Goal: Task Accomplishment & Management: Use online tool/utility

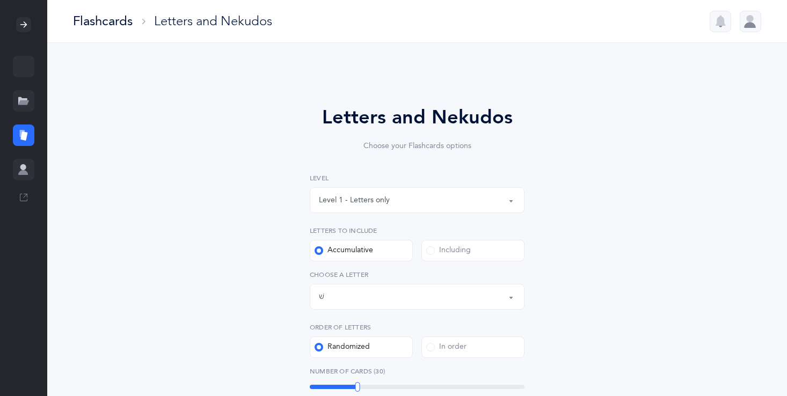
select select "86"
select select "single"
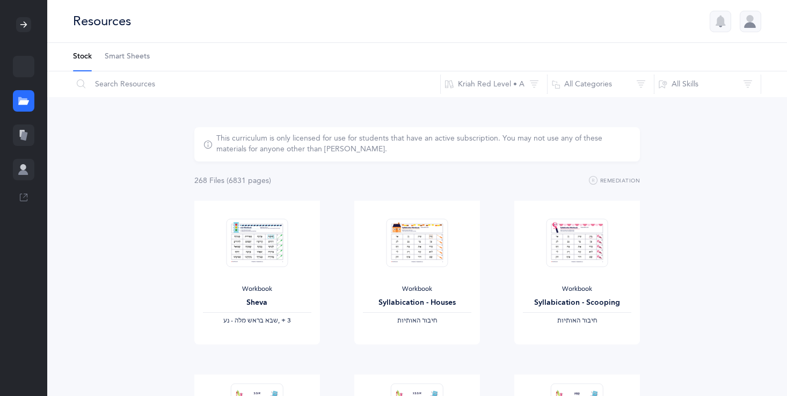
click at [23, 137] on icon at bounding box center [23, 135] width 7 height 9
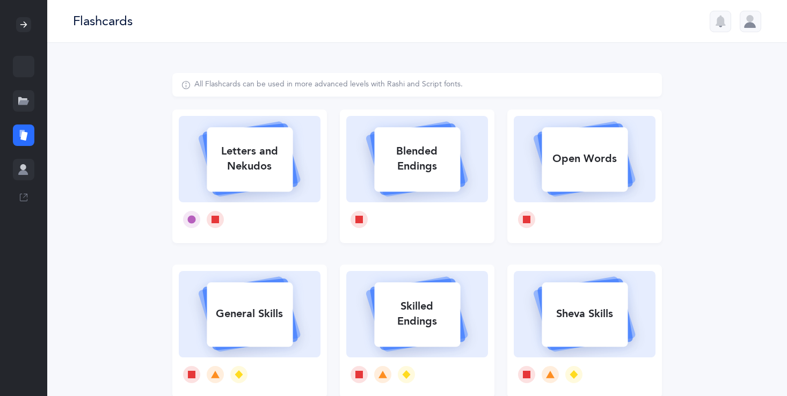
click at [230, 185] on rect at bounding box center [250, 159] width 86 height 64
select select
select select "single"
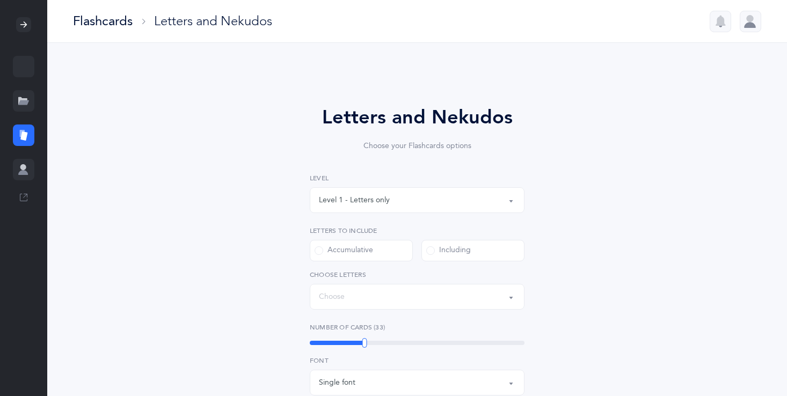
select select "27"
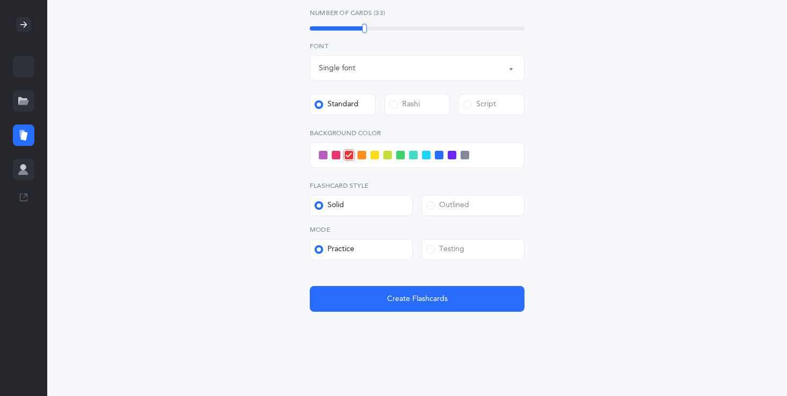
scroll to position [360, 0]
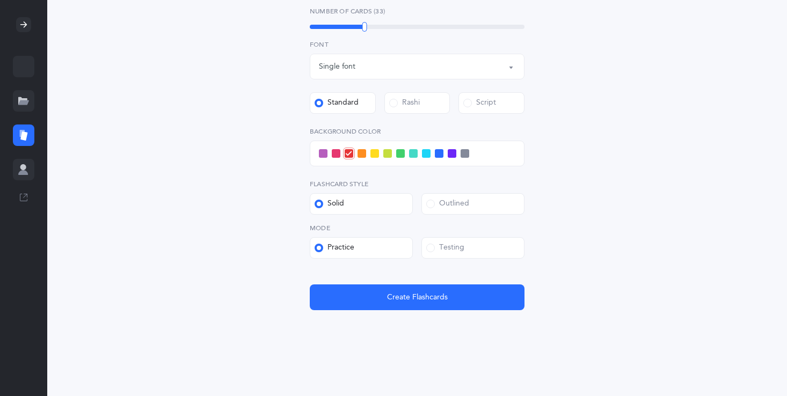
click at [437, 194] on label "Outlined" at bounding box center [472, 203] width 103 height 21
click at [0, 0] on input "Outlined" at bounding box center [0, 0] width 0 height 0
click at [455, 253] on div "Testing" at bounding box center [445, 248] width 38 height 11
click at [0, 0] on input "Testing" at bounding box center [0, 0] width 0 height 0
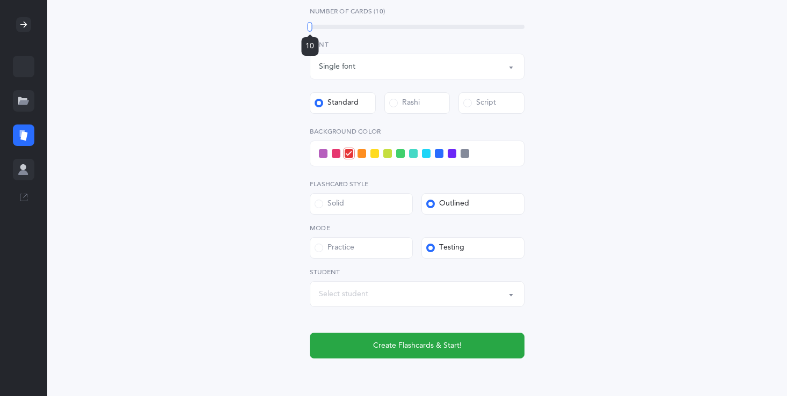
drag, startPoint x: 362, startPoint y: 24, endPoint x: 309, endPoint y: 24, distance: 53.1
click at [309, 24] on div at bounding box center [310, 27] width 5 height 10
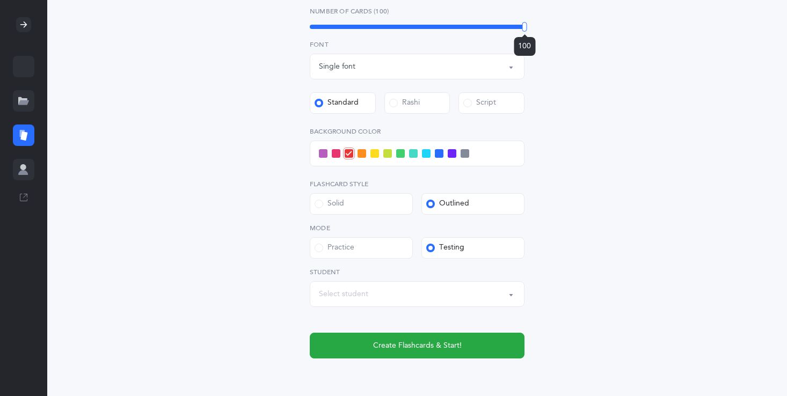
drag, startPoint x: 309, startPoint y: 24, endPoint x: 557, endPoint y: 20, distance: 248.0
click at [557, 20] on div "Letters and Nekudos Choose your Flashcards options Level 1 - Letters only Level…" at bounding box center [416, 57] width 489 height 689
drag, startPoint x: 530, startPoint y: 31, endPoint x: 524, endPoint y: 23, distance: 10.0
click at [524, 23] on div "Letters and Nekudos Choose your Flashcards options Level 1 - Letters only Level…" at bounding box center [417, 51] width 275 height 616
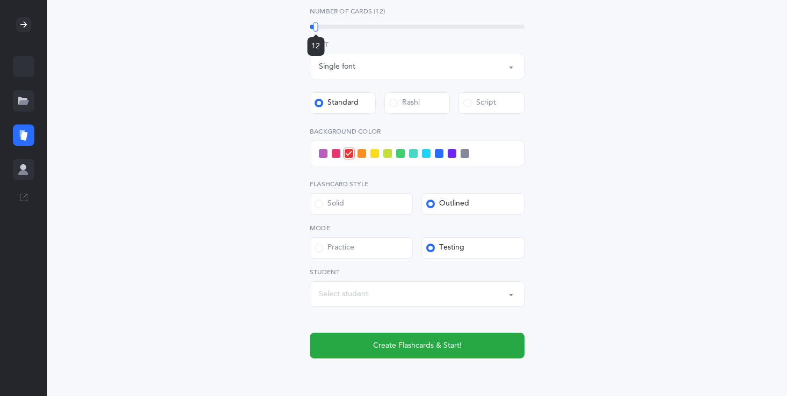
drag, startPoint x: 524, startPoint y: 23, endPoint x: 311, endPoint y: 23, distance: 213.6
click at [313, 23] on div at bounding box center [315, 27] width 5 height 10
drag, startPoint x: 306, startPoint y: 23, endPoint x: 333, endPoint y: 24, distance: 26.9
click at [333, 24] on div "20" at bounding box center [333, 27] width 5 height 10
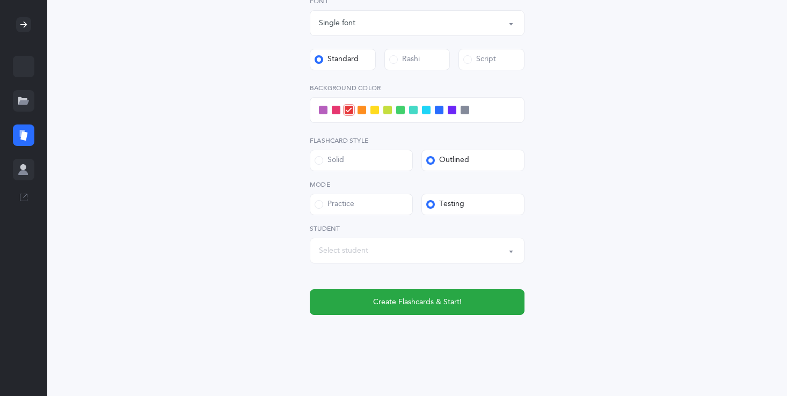
scroll to position [408, 0]
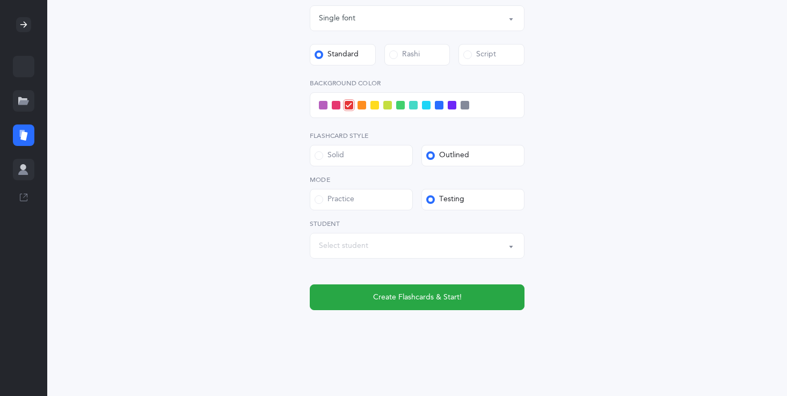
click at [451, 103] on span at bounding box center [452, 105] width 9 height 9
click at [0, 0] on input "checkbox" at bounding box center [0, 0] width 0 height 0
click at [439, 105] on span at bounding box center [439, 105] width 9 height 9
click at [0, 0] on input "checkbox" at bounding box center [0, 0] width 0 height 0
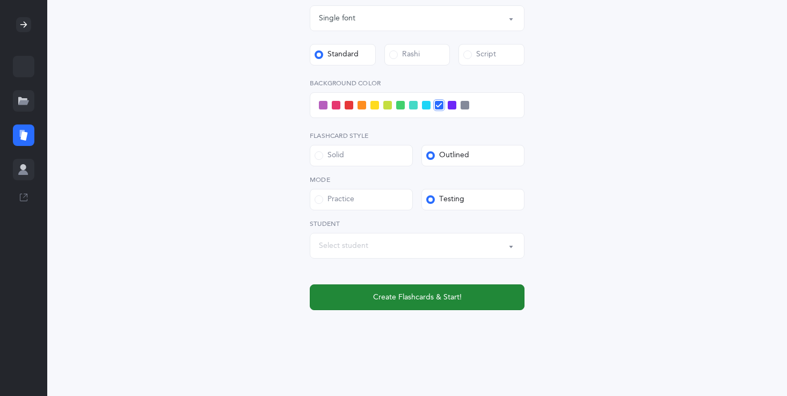
click at [419, 304] on button "Create Flashcards & Start!" at bounding box center [417, 297] width 215 height 26
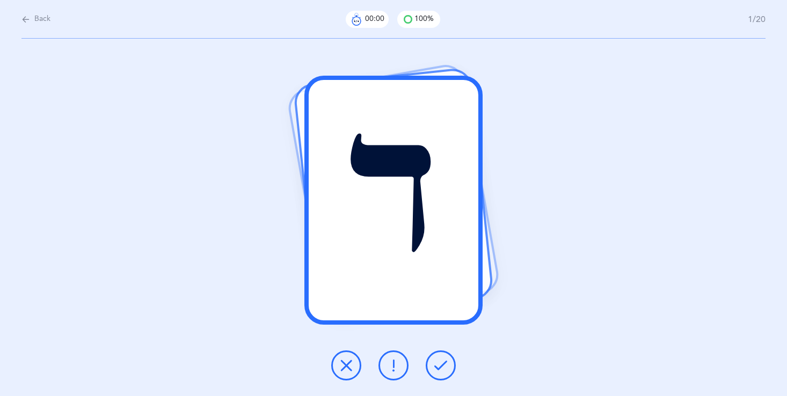
scroll to position [0, 0]
click at [392, 367] on icon at bounding box center [393, 365] width 13 height 13
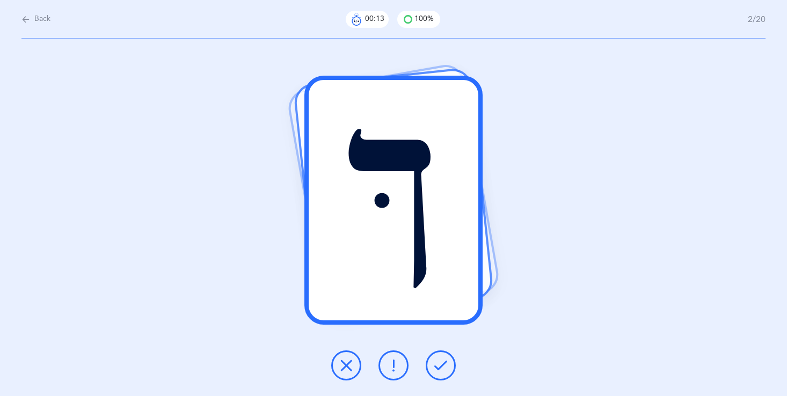
click at [434, 366] on icon at bounding box center [440, 365] width 13 height 13
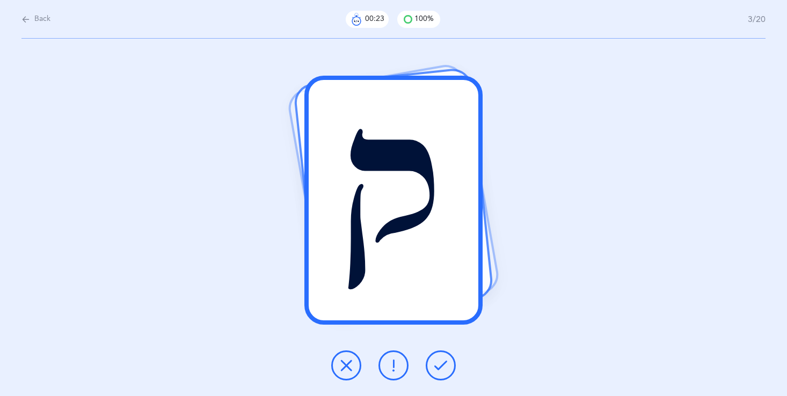
click at [445, 369] on icon at bounding box center [440, 365] width 13 height 13
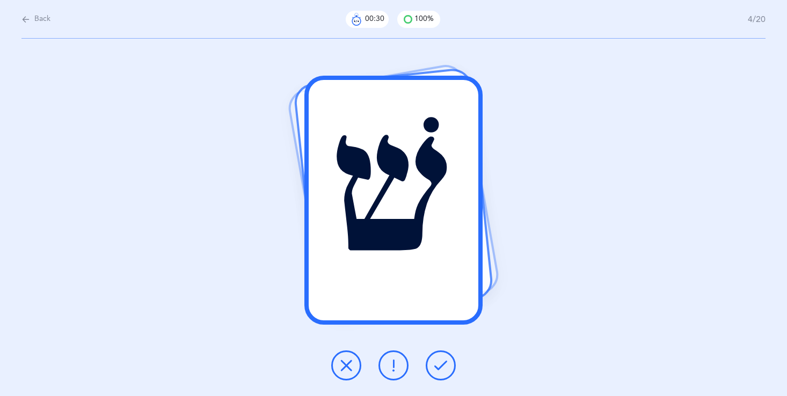
click at [394, 359] on icon at bounding box center [393, 365] width 13 height 13
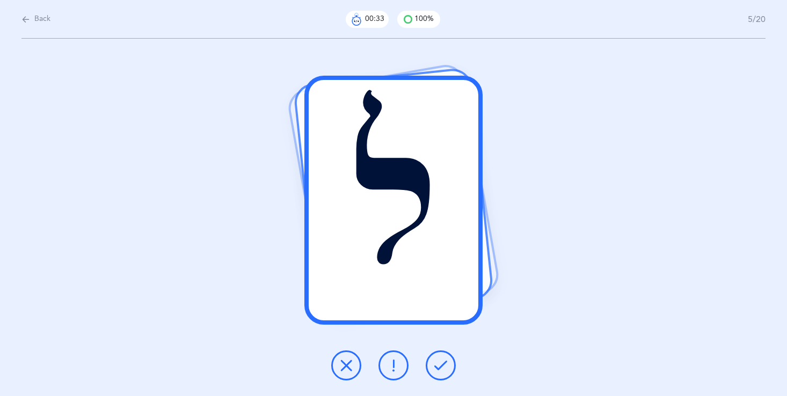
click at [445, 368] on icon at bounding box center [440, 365] width 13 height 13
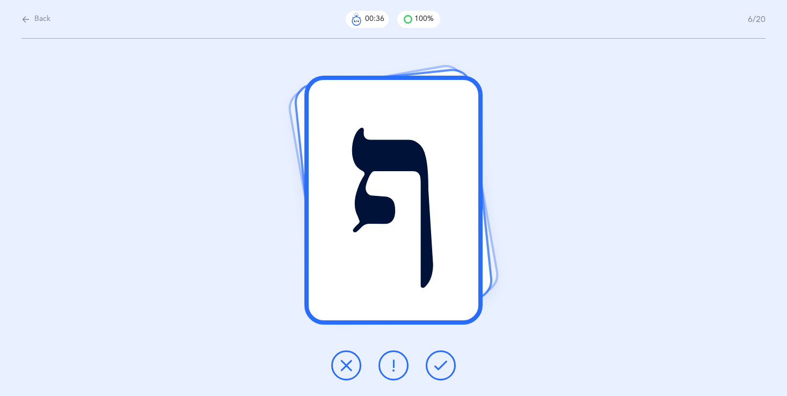
click at [440, 373] on button at bounding box center [441, 365] width 30 height 30
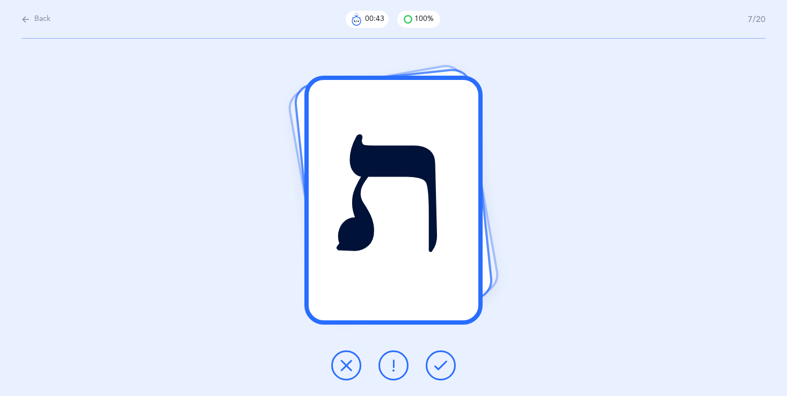
click at [388, 364] on icon at bounding box center [393, 365] width 13 height 13
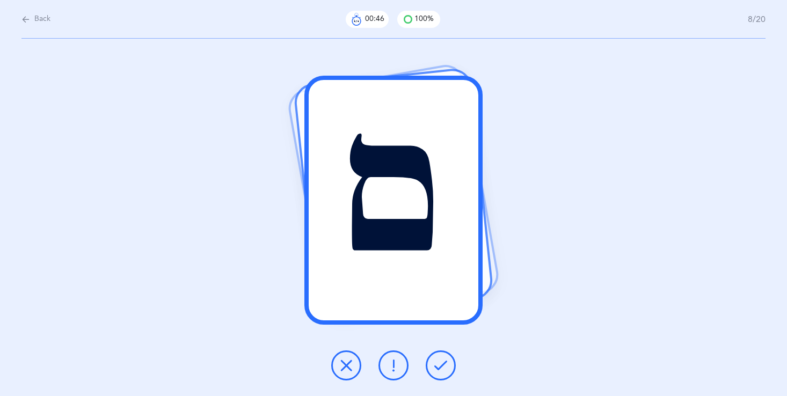
click at [435, 368] on icon at bounding box center [440, 365] width 13 height 13
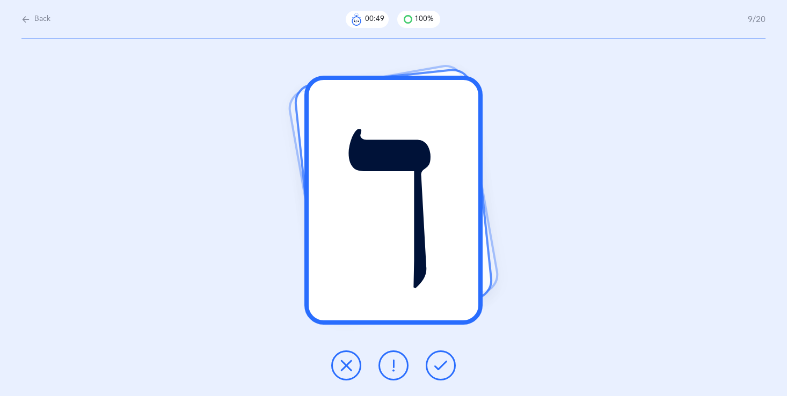
click at [437, 371] on icon at bounding box center [440, 365] width 13 height 13
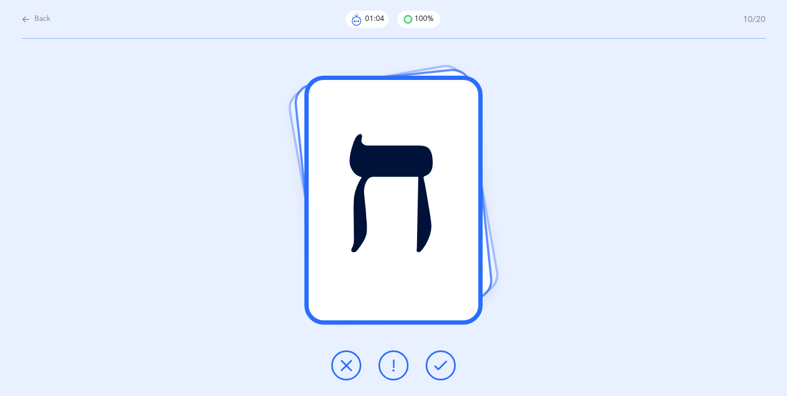
click at [433, 376] on button at bounding box center [441, 365] width 30 height 30
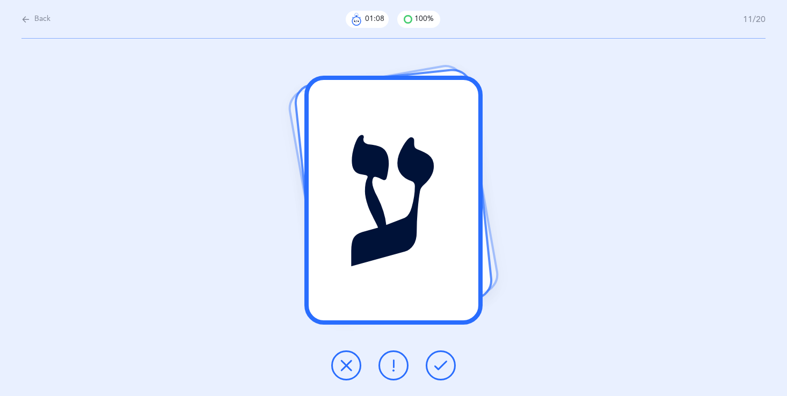
click at [437, 367] on icon at bounding box center [440, 365] width 13 height 13
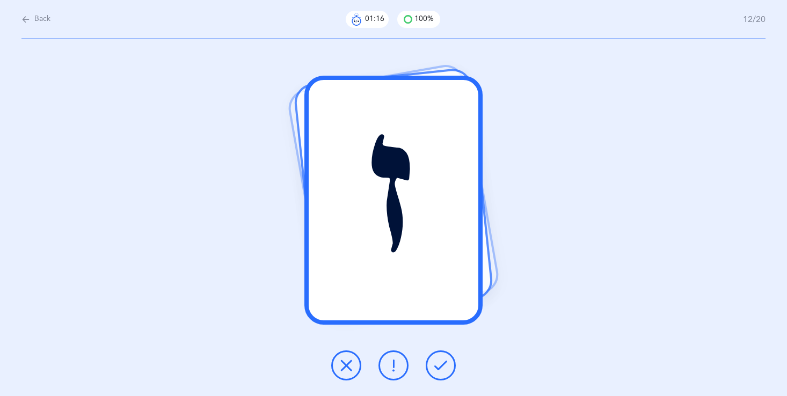
click at [444, 358] on button at bounding box center [441, 365] width 30 height 30
click at [437, 367] on icon at bounding box center [440, 365] width 13 height 13
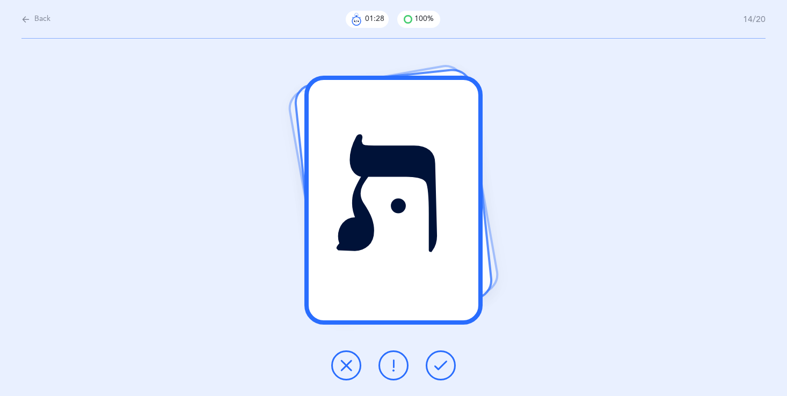
click at [340, 363] on icon at bounding box center [346, 365] width 13 height 13
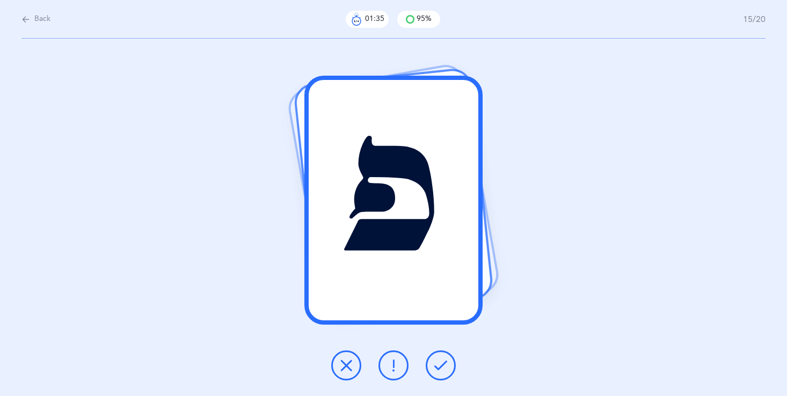
click at [337, 363] on button at bounding box center [346, 365] width 30 height 30
click at [349, 366] on icon at bounding box center [346, 365] width 13 height 13
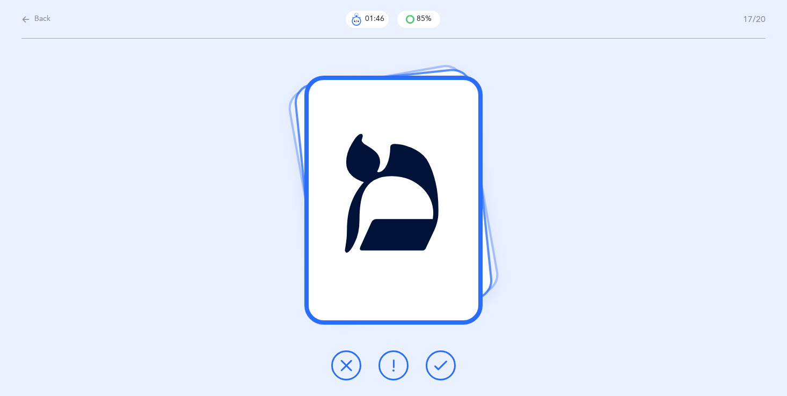
click at [393, 366] on icon at bounding box center [393, 365] width 13 height 13
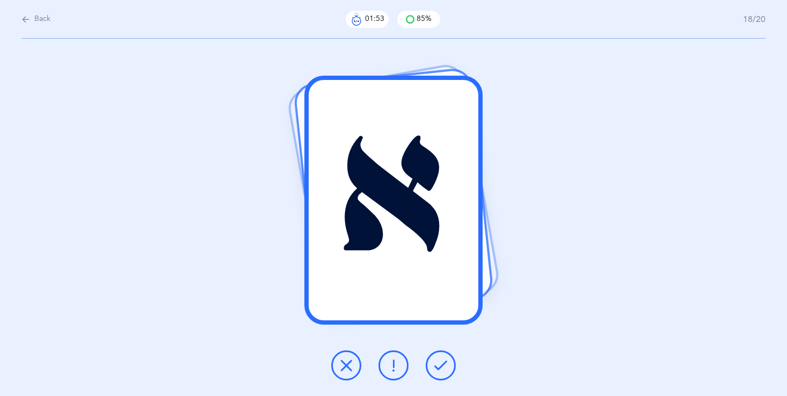
click at [435, 368] on icon at bounding box center [440, 365] width 13 height 13
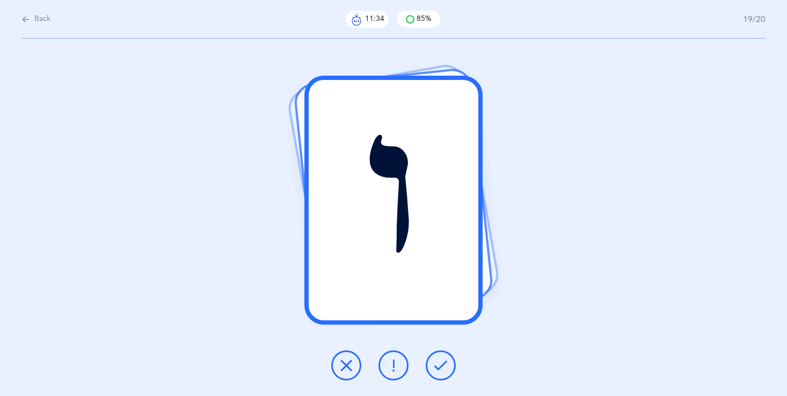
click at [37, 19] on span "Back" at bounding box center [42, 19] width 16 height 11
select select "27"
select select "single"
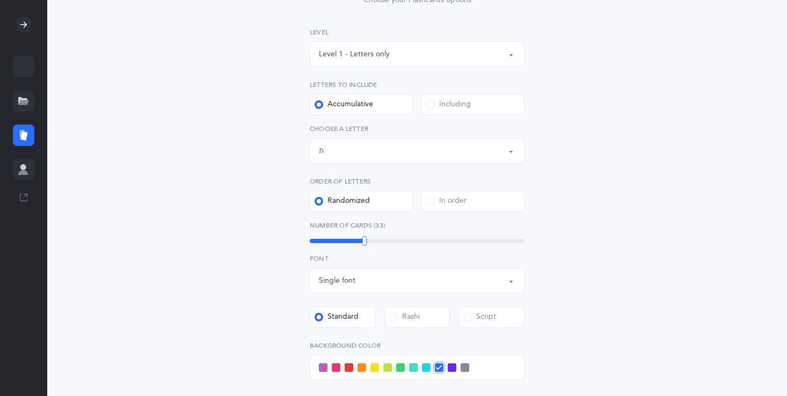
scroll to position [150, 0]
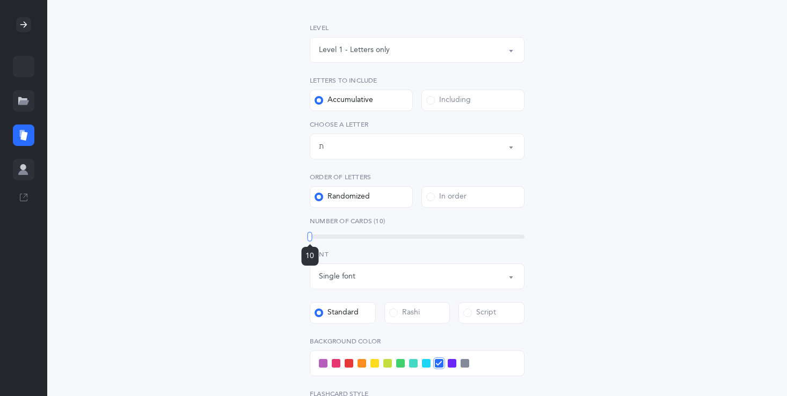
drag, startPoint x: 363, startPoint y: 233, endPoint x: 298, endPoint y: 233, distance: 64.4
click at [298, 233] on div "Letters and Nekudos Choose your Flashcards options Level 1 - Letters only Level…" at bounding box center [417, 261] width 275 height 616
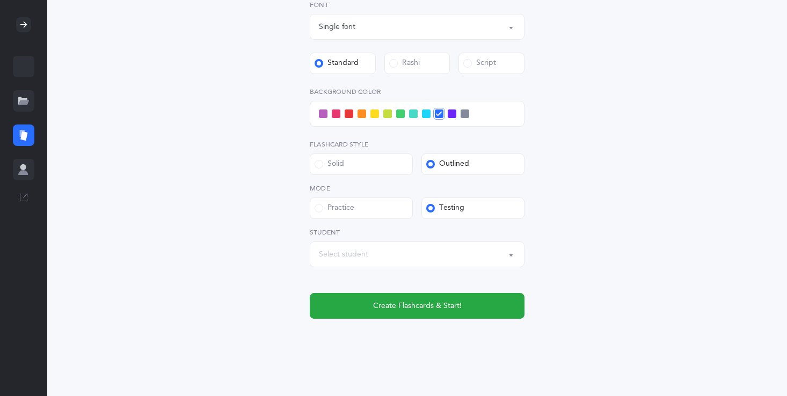
scroll to position [408, 0]
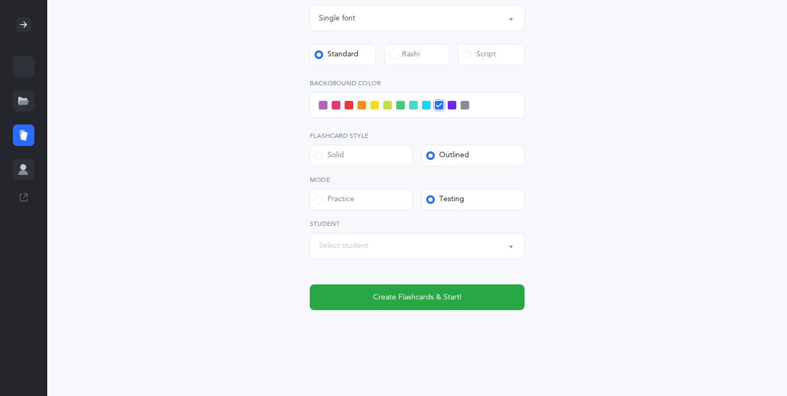
click at [452, 106] on span at bounding box center [452, 105] width 9 height 9
click at [0, 0] on input "checkbox" at bounding box center [0, 0] width 0 height 0
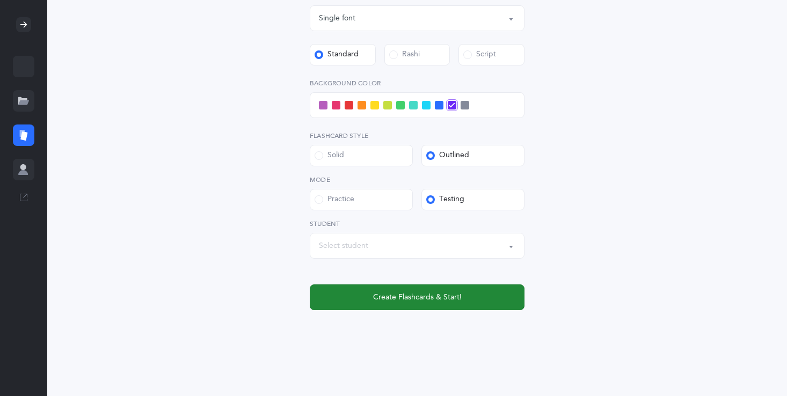
click at [435, 297] on span "Create Flashcards & Start!" at bounding box center [417, 297] width 89 height 11
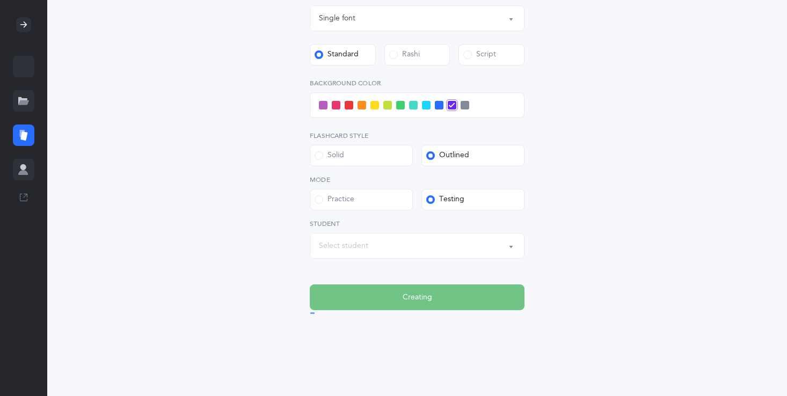
scroll to position [0, 0]
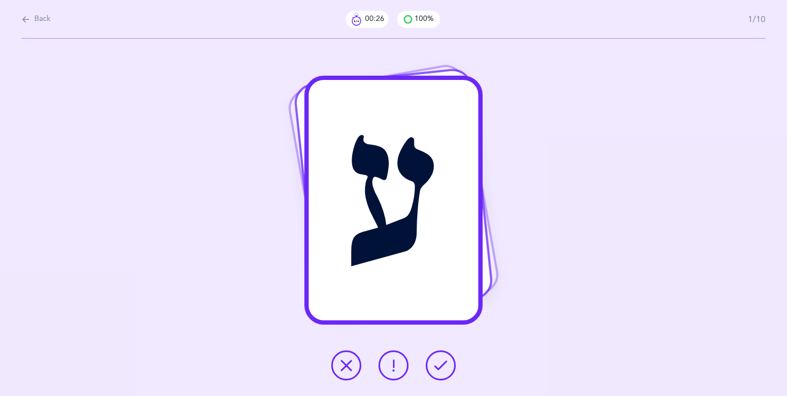
click at [341, 358] on button at bounding box center [346, 365] width 30 height 30
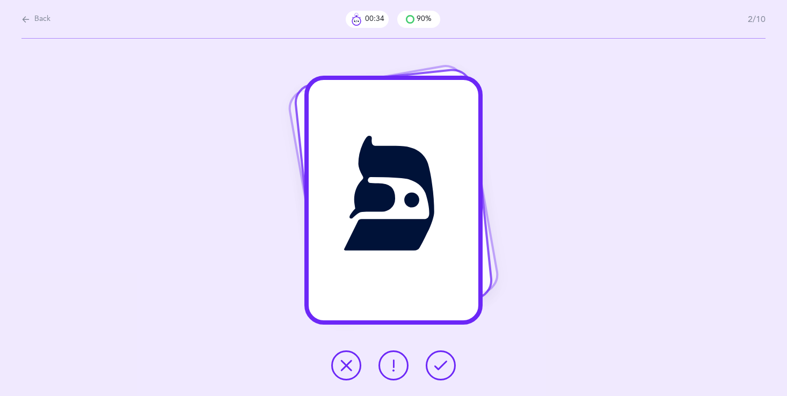
drag, startPoint x: 402, startPoint y: 317, endPoint x: 419, endPoint y: 196, distance: 121.4
click at [419, 196] on div "פּ" at bounding box center [394, 200] width 170 height 241
click at [397, 360] on icon at bounding box center [393, 365] width 13 height 13
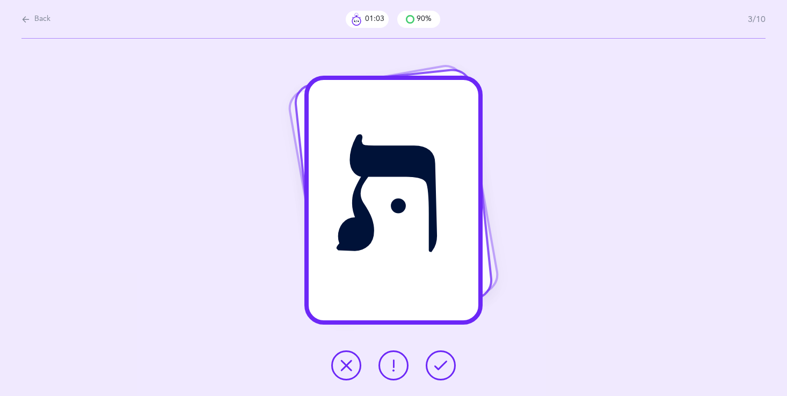
click at [28, 11] on div "Back 01:03 90% 3/10" at bounding box center [393, 19] width 744 height 39
click at [32, 17] on button "Back" at bounding box center [35, 19] width 29 height 12
select select "27"
select select "single"
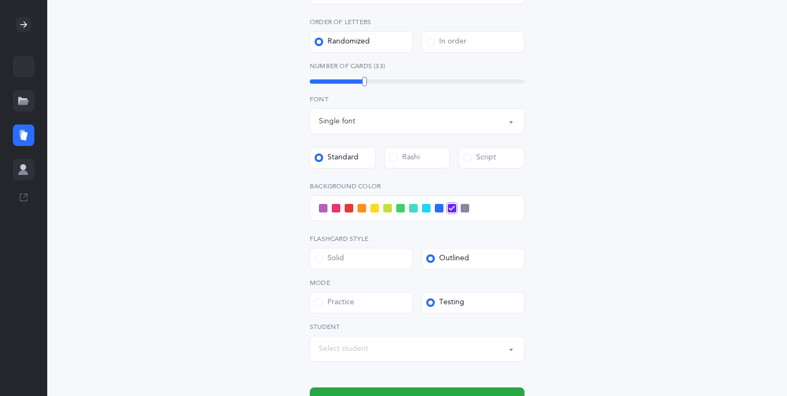
scroll to position [301, 0]
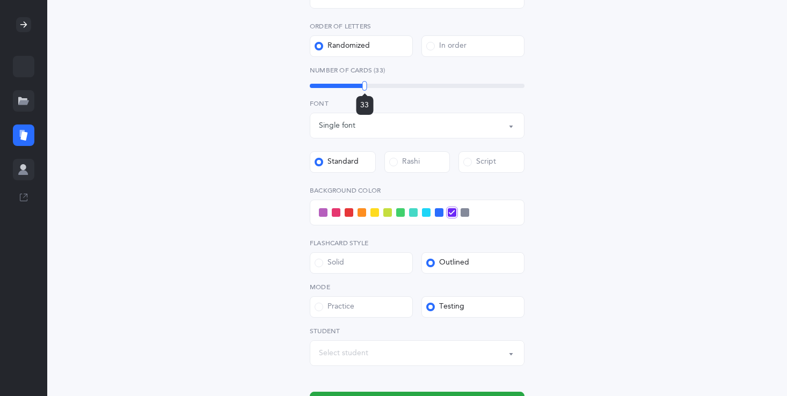
click at [362, 83] on div "Number of Cards (33) 33" at bounding box center [417, 77] width 215 height 25
drag, startPoint x: 362, startPoint y: 83, endPoint x: 305, endPoint y: 80, distance: 57.0
click at [305, 80] on div "Letters and Nekudos Choose your Flashcards options Level 1 - Letters only Level…" at bounding box center [417, 110] width 275 height 616
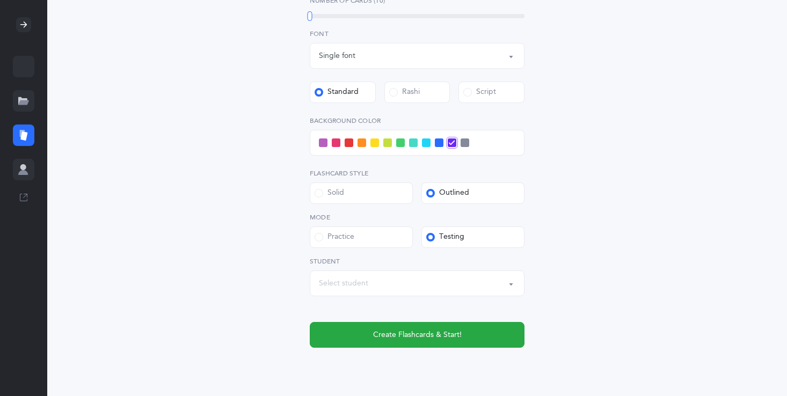
scroll to position [408, 0]
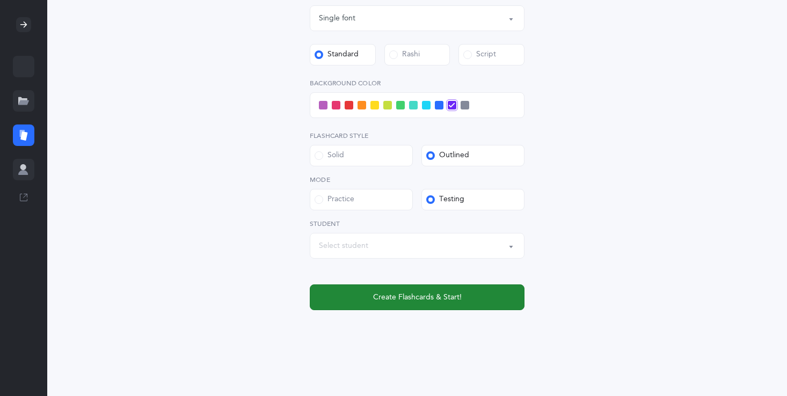
click at [407, 298] on span "Create Flashcards & Start!" at bounding box center [417, 297] width 89 height 11
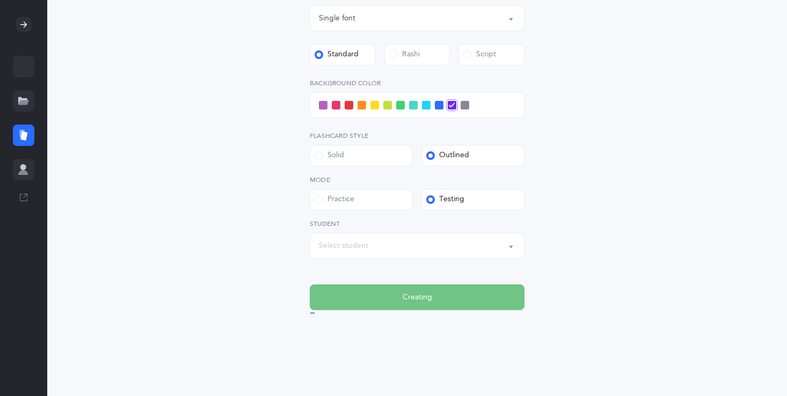
scroll to position [0, 0]
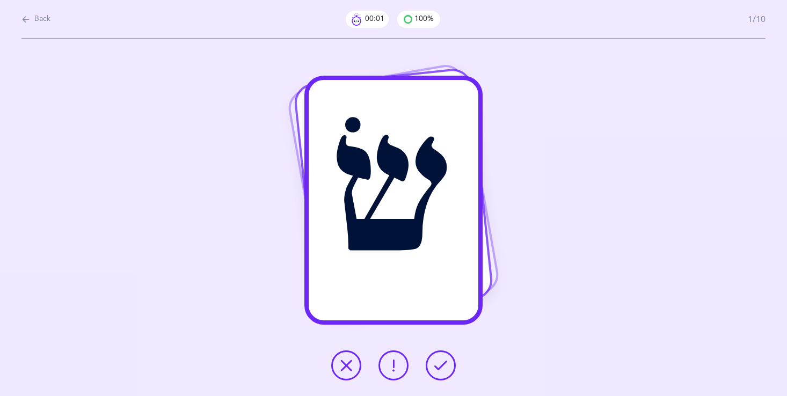
drag, startPoint x: 440, startPoint y: 363, endPoint x: 440, endPoint y: 354, distance: 9.1
click at [440, 362] on icon at bounding box center [440, 365] width 13 height 13
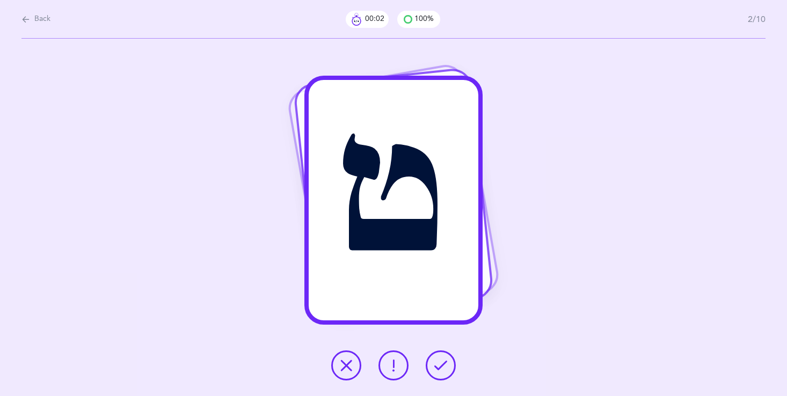
click at [440, 354] on button at bounding box center [441, 365] width 30 height 30
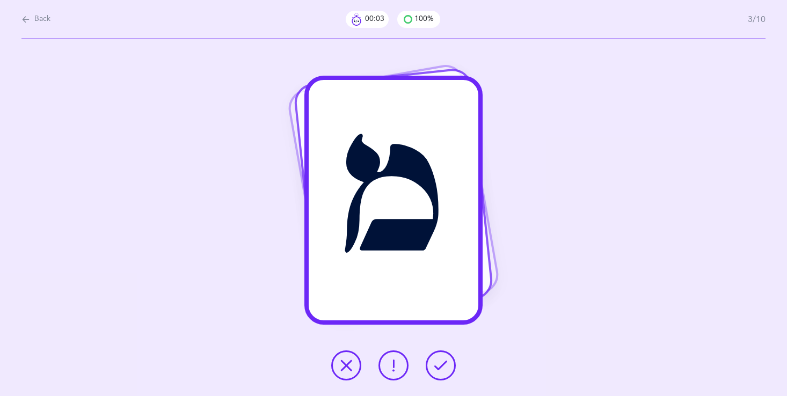
click at [439, 354] on button at bounding box center [441, 365] width 30 height 30
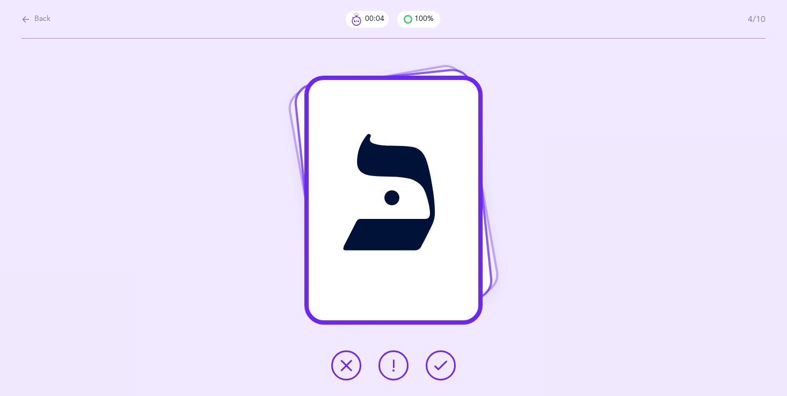
click at [440, 357] on button at bounding box center [441, 365] width 30 height 30
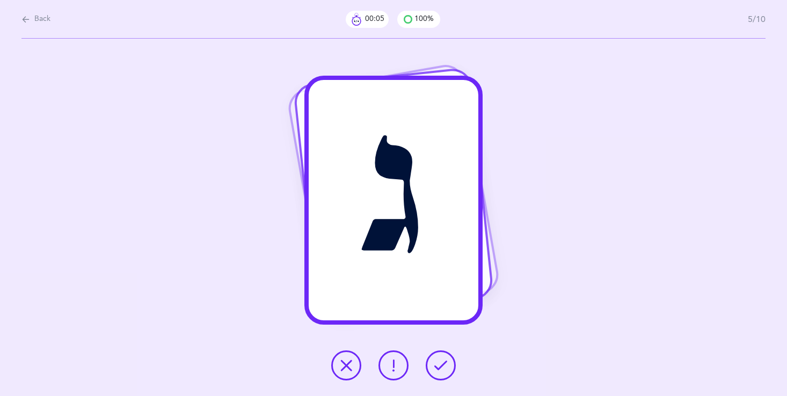
click at [437, 354] on button at bounding box center [441, 365] width 30 height 30
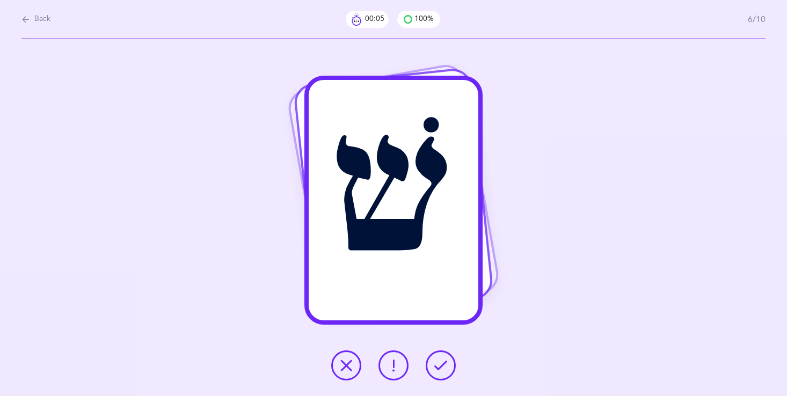
click at [436, 350] on div at bounding box center [394, 365] width 142 height 30
click at [440, 362] on icon at bounding box center [440, 365] width 13 height 13
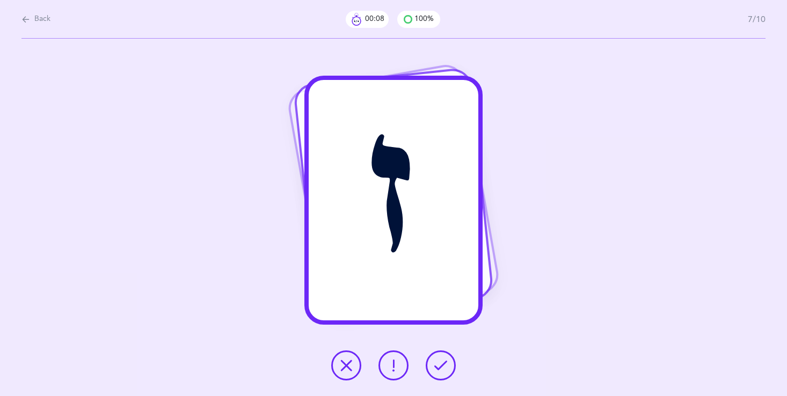
click at [438, 358] on button at bounding box center [441, 365] width 30 height 30
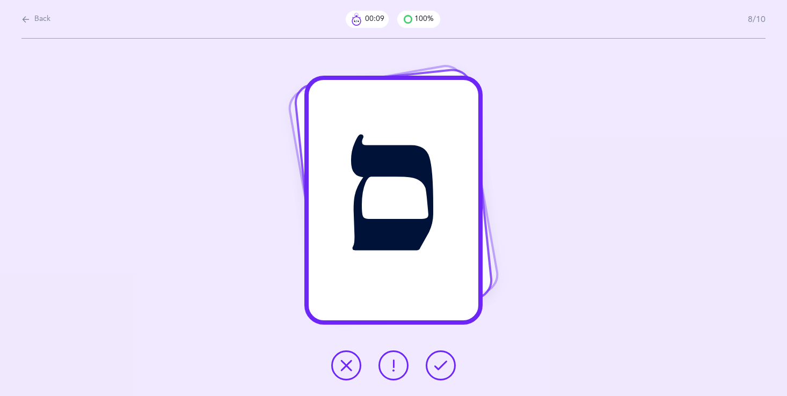
click at [438, 357] on button at bounding box center [441, 365] width 30 height 30
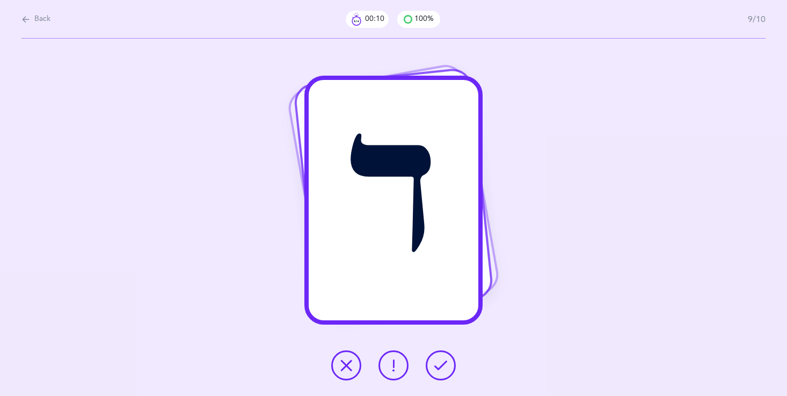
click at [438, 357] on button at bounding box center [441, 365] width 30 height 30
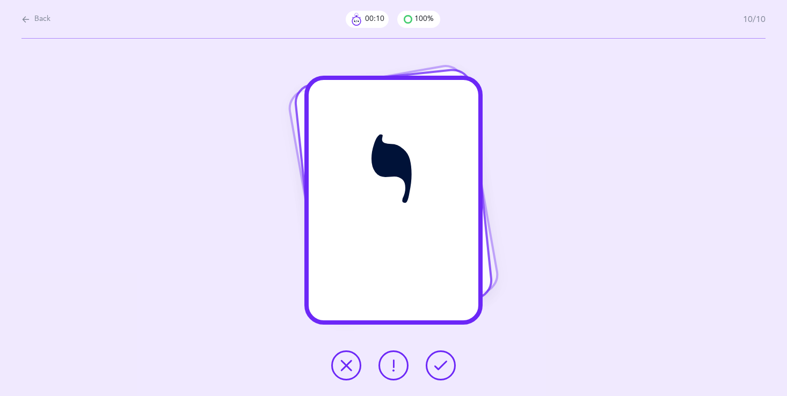
click at [438, 357] on button at bounding box center [441, 365] width 30 height 30
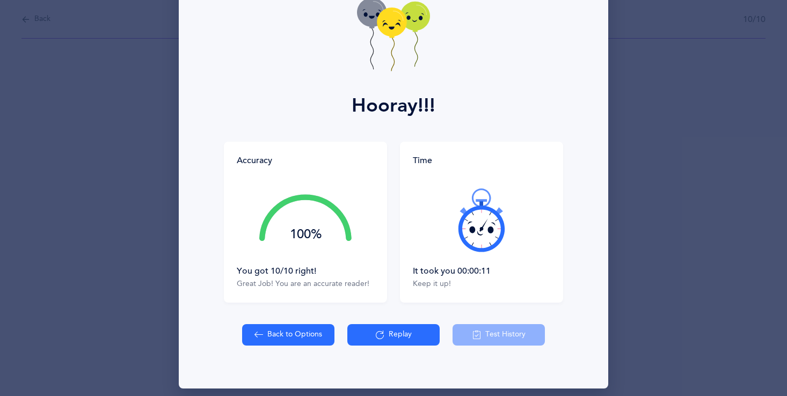
scroll to position [76, 0]
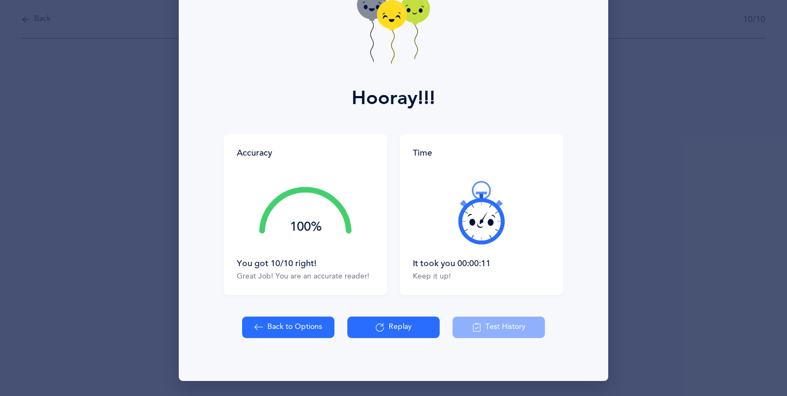
click at [290, 322] on button "Back to Options" at bounding box center [288, 327] width 92 height 21
select select "27"
select select "single"
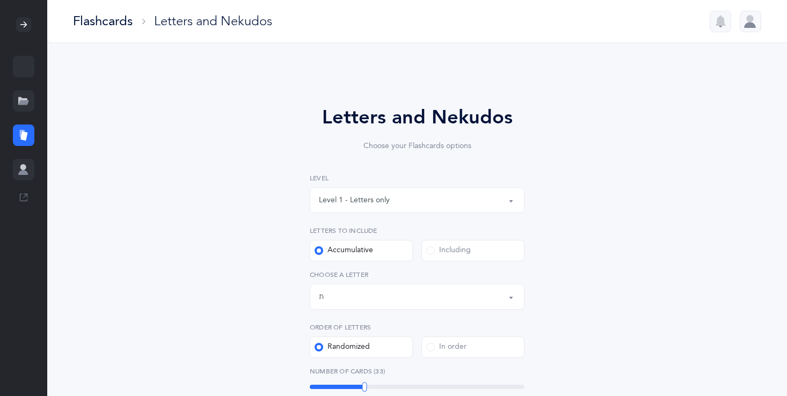
click at [319, 289] on div "Letters up until: ת" at bounding box center [417, 297] width 196 height 18
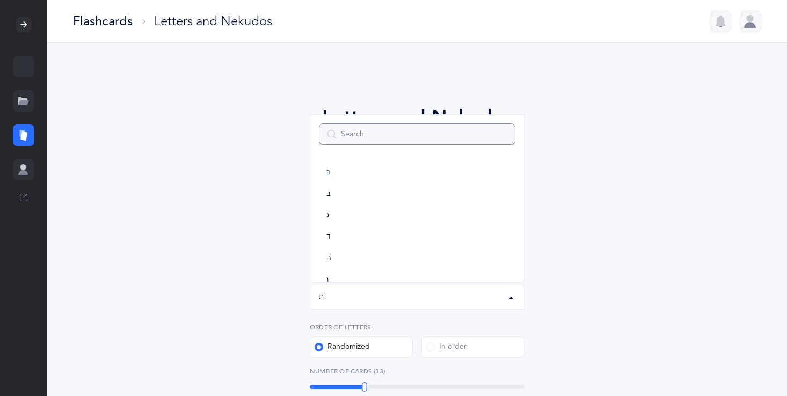
scroll to position [0, 0]
click at [326, 169] on span "א" at bounding box center [328, 173] width 5 height 10
select select "1"
click at [340, 168] on link "ז" at bounding box center [417, 172] width 196 height 21
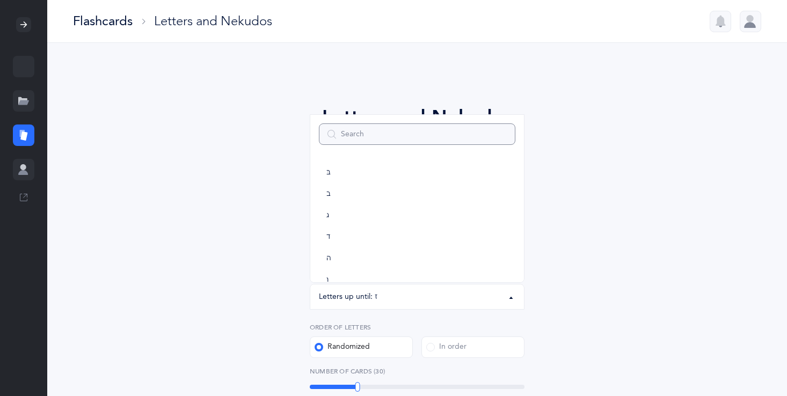
scroll to position [0, 0]
click at [332, 193] on link "בּ" at bounding box center [417, 194] width 196 height 21
select select "81"
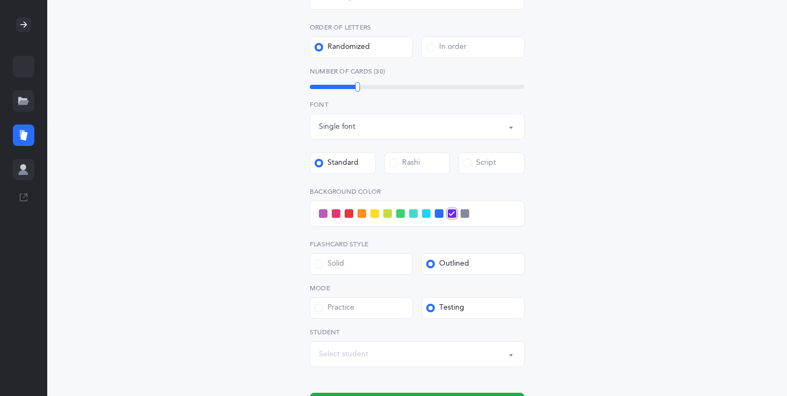
scroll to position [301, 0]
drag, startPoint x: 359, startPoint y: 90, endPoint x: 296, endPoint y: 85, distance: 62.4
click at [296, 85] on div "Letters and Nekudos Choose your Flashcards options Level 1 - Letters only Level…" at bounding box center [417, 110] width 275 height 616
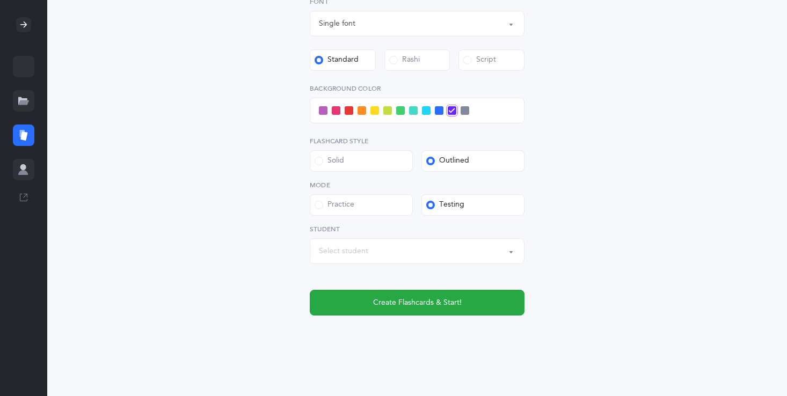
scroll to position [408, 0]
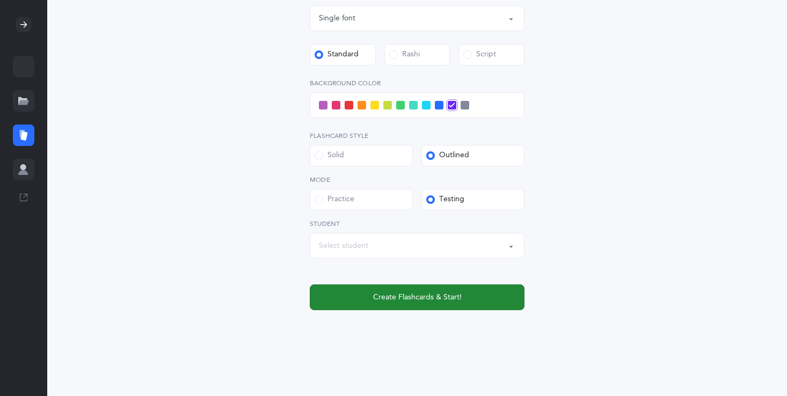
click at [407, 297] on span "Create Flashcards & Start!" at bounding box center [417, 297] width 89 height 11
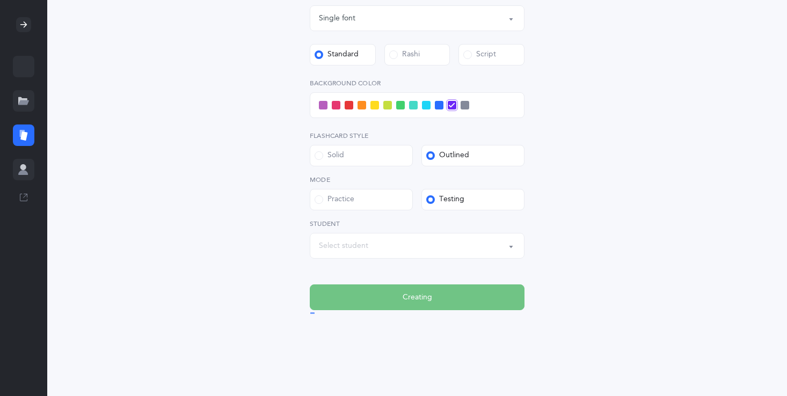
scroll to position [0, 0]
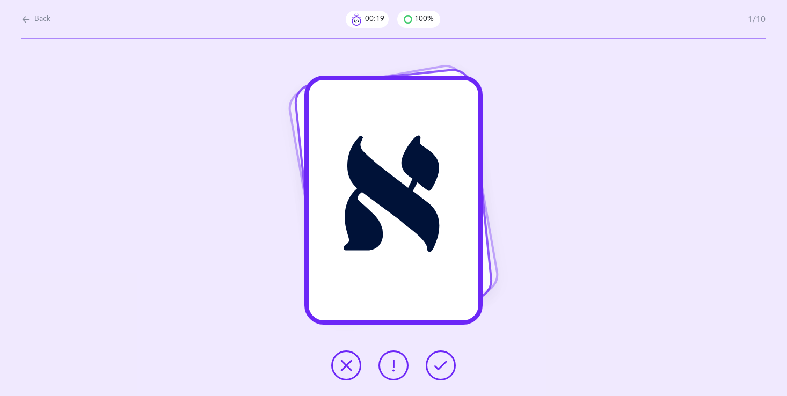
click at [40, 15] on span "Back" at bounding box center [42, 19] width 16 height 11
select select "81"
select select "single"
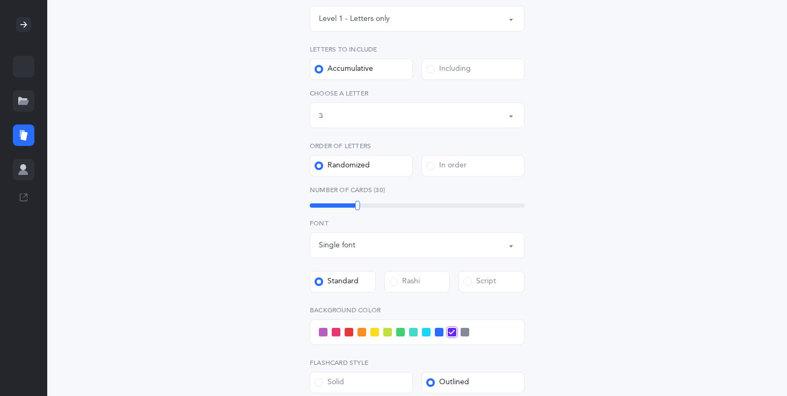
scroll to position [193, 0]
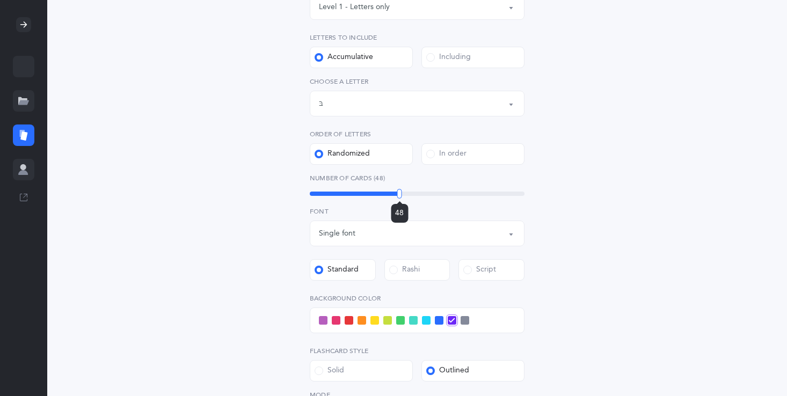
drag, startPoint x: 356, startPoint y: 193, endPoint x: 399, endPoint y: 187, distance: 42.8
click at [399, 187] on div "Number of Cards (48) 48" at bounding box center [417, 185] width 215 height 25
drag, startPoint x: 400, startPoint y: 190, endPoint x: 465, endPoint y: 173, distance: 66.7
click at [479, 177] on div "Number of Cards (78) 78" at bounding box center [417, 185] width 215 height 25
drag, startPoint x: 479, startPoint y: 191, endPoint x: 536, endPoint y: 184, distance: 57.4
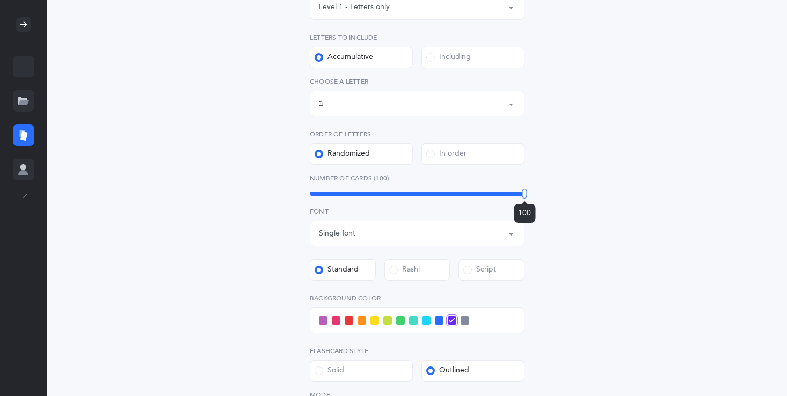
click at [536, 187] on div "Letters and Nekudos Choose your Flashcards options Level 1 - Letters only Level…" at bounding box center [417, 218] width 275 height 616
click at [324, 98] on div "Letters up until: בּ" at bounding box center [417, 103] width 196 height 18
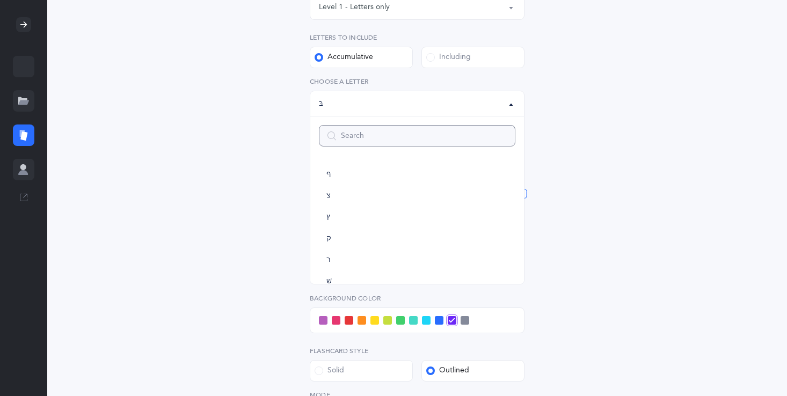
scroll to position [537, 0]
